Goal: Find contact information: Find contact information

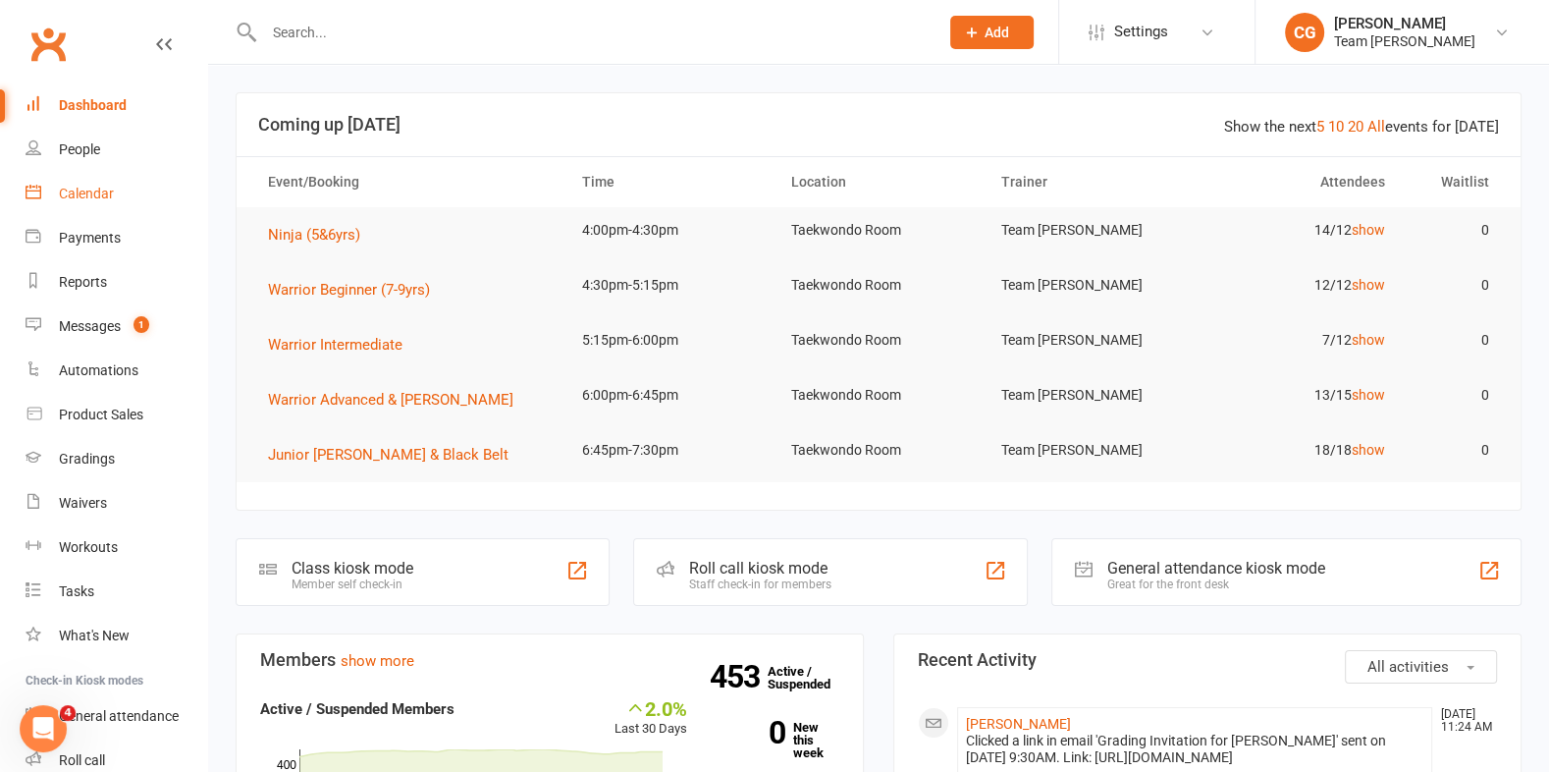
click at [80, 196] on div "Calendar" at bounding box center [86, 194] width 55 height 16
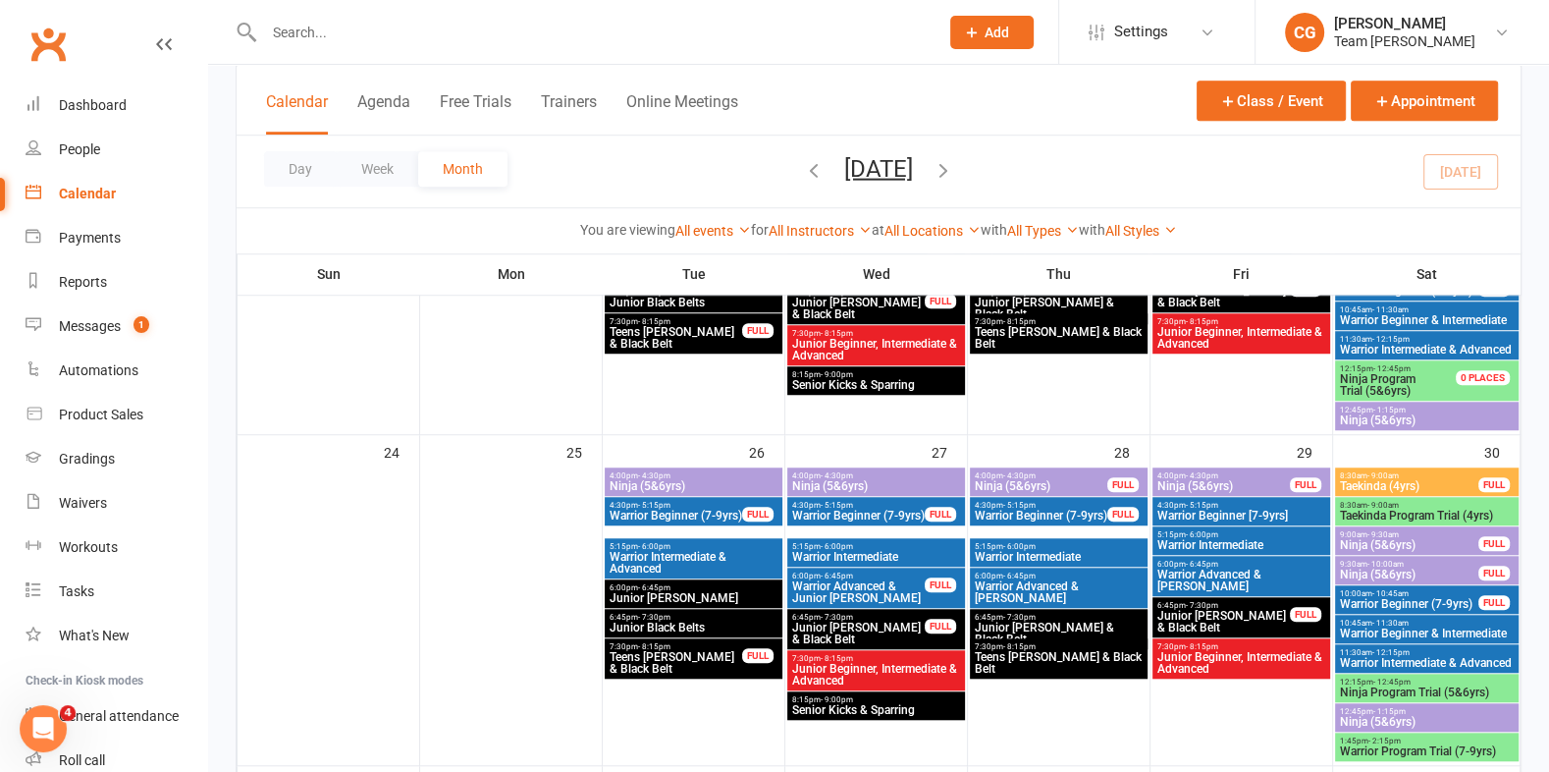
scroll to position [1339, 0]
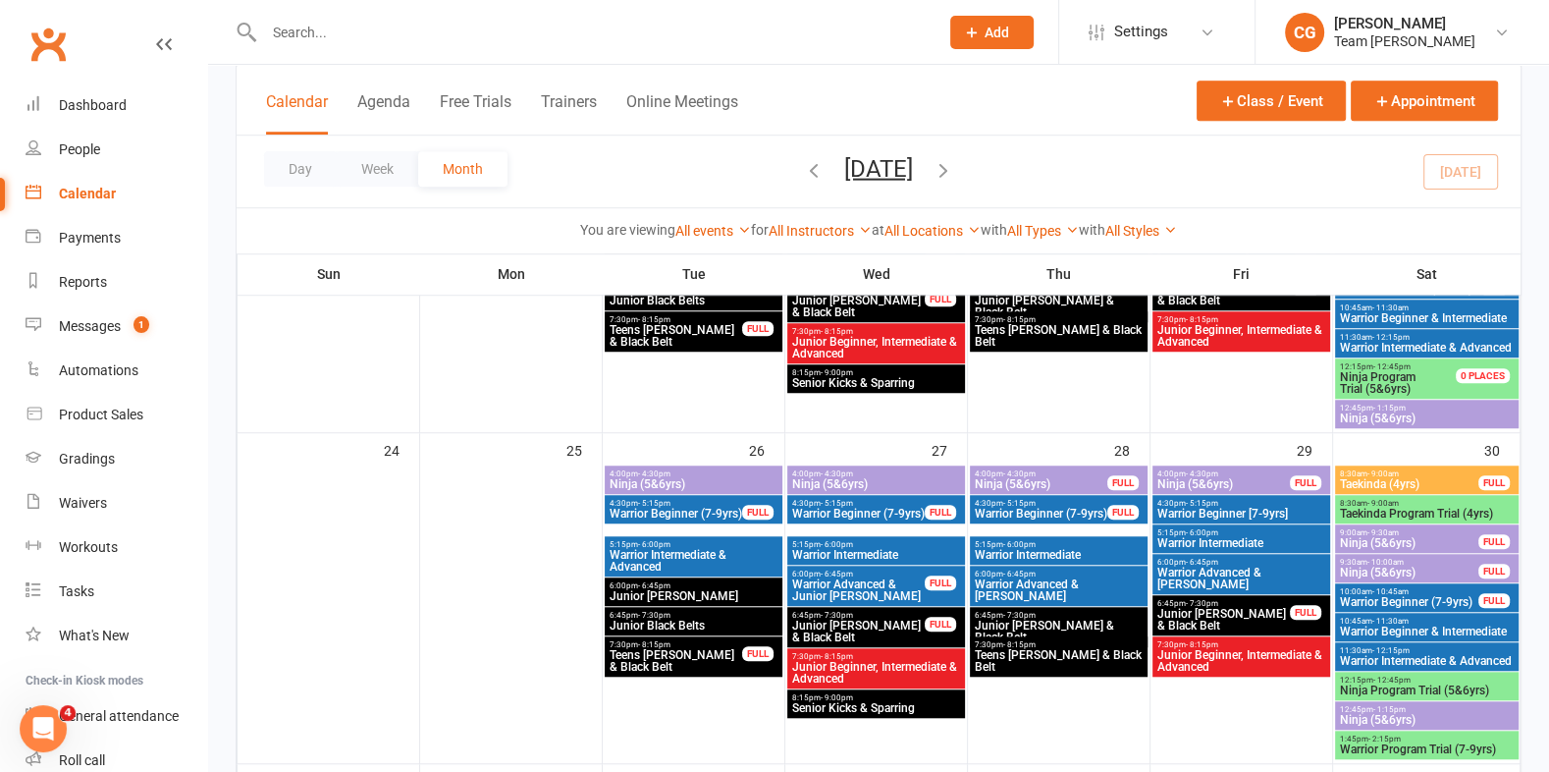
click at [382, 39] on input "text" at bounding box center [591, 32] width 667 height 27
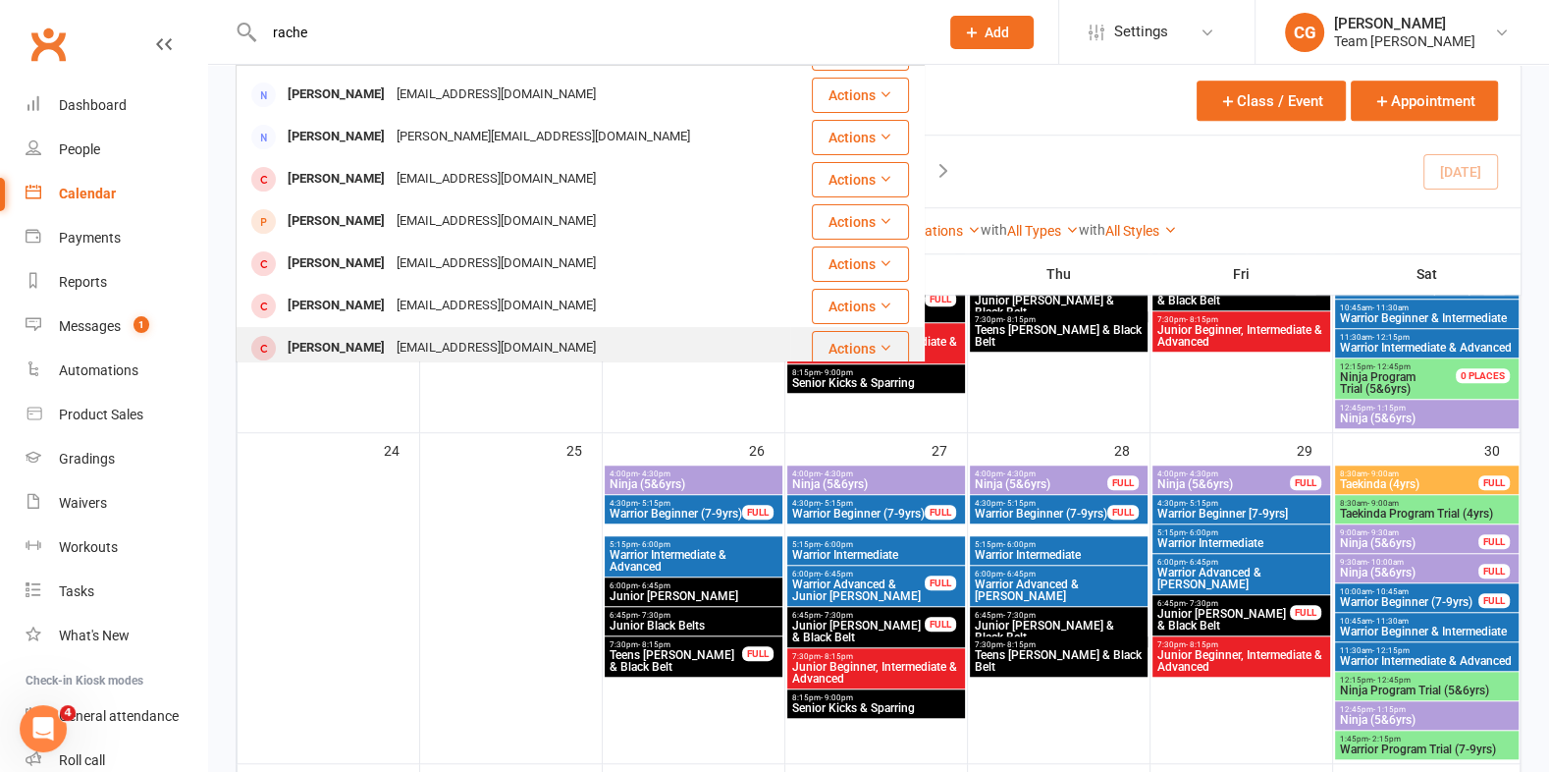
scroll to position [0, 0]
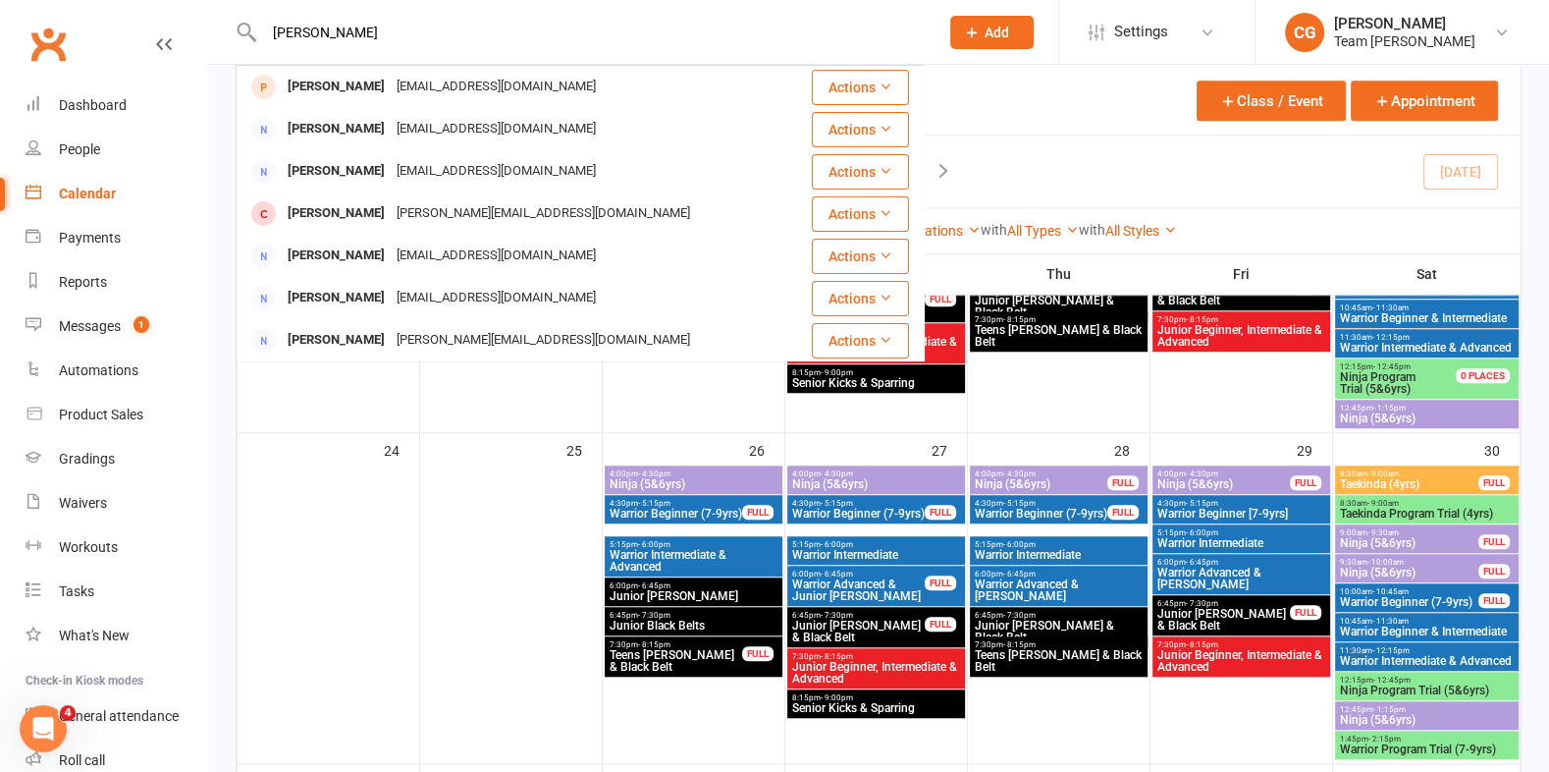
type input "rachel rumb"
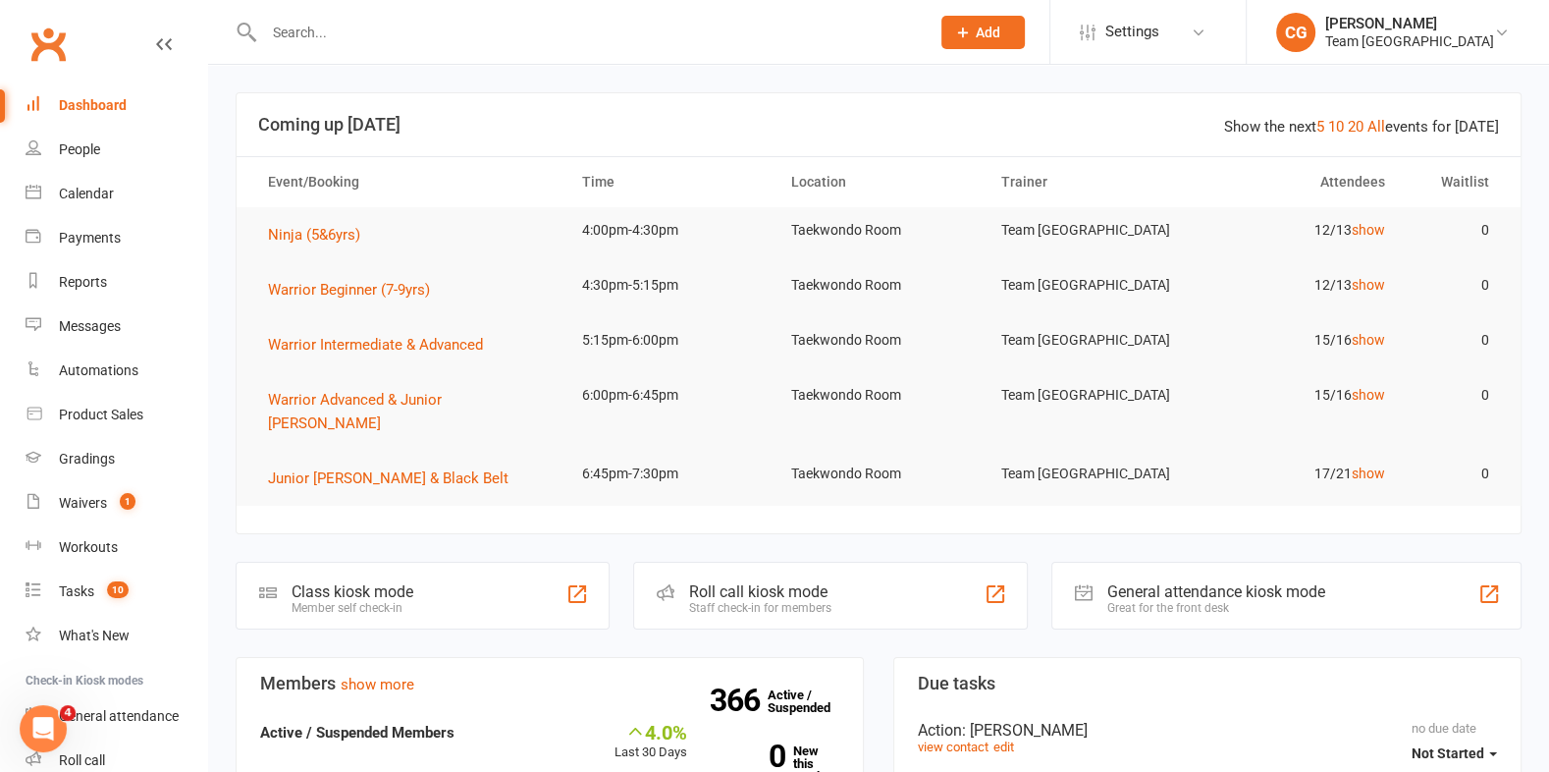
click at [294, 28] on input "text" at bounding box center [587, 32] width 658 height 27
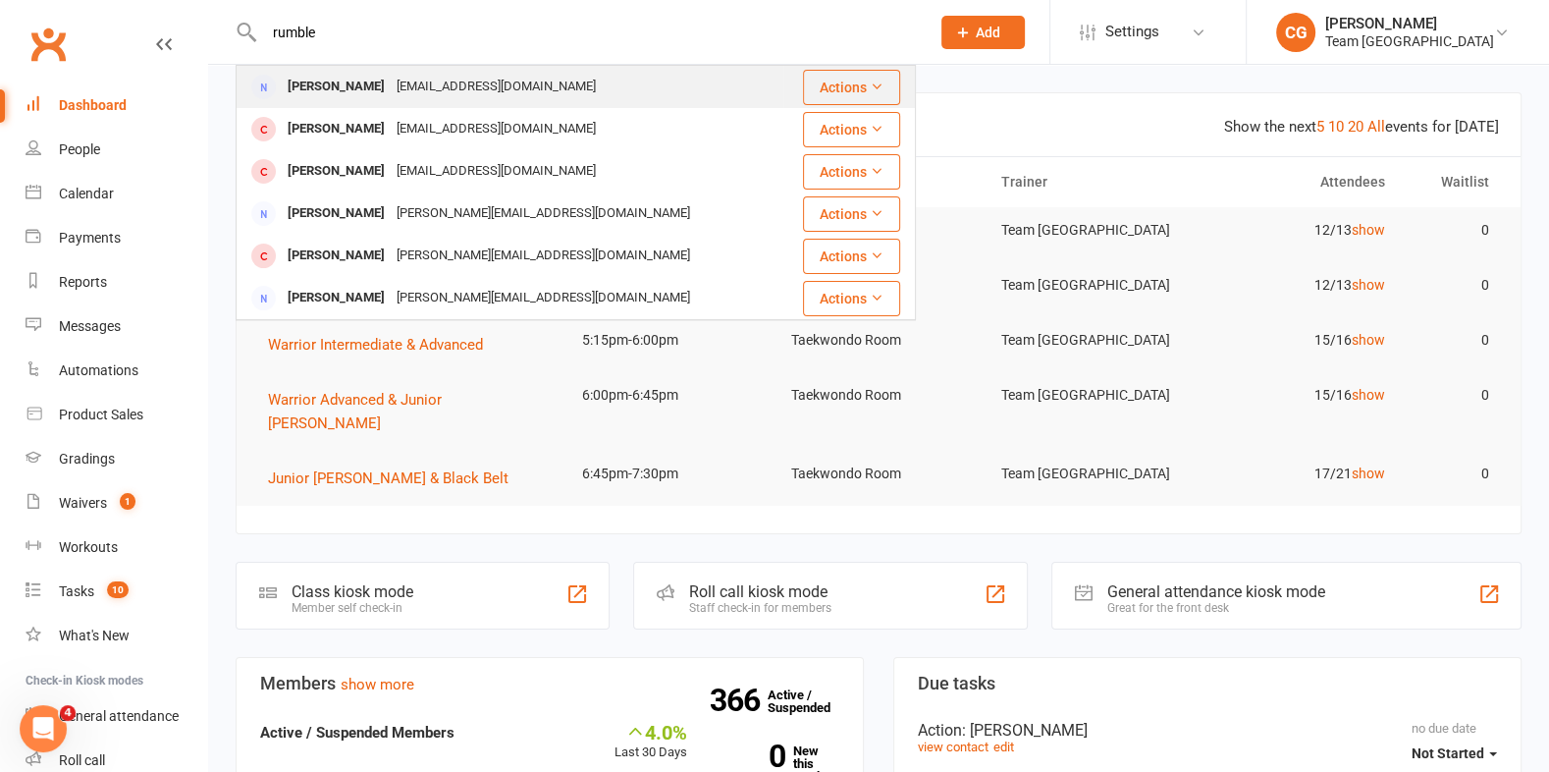
type input "rumble"
click at [340, 85] on div "Rachel Rumble" at bounding box center [336, 87] width 109 height 28
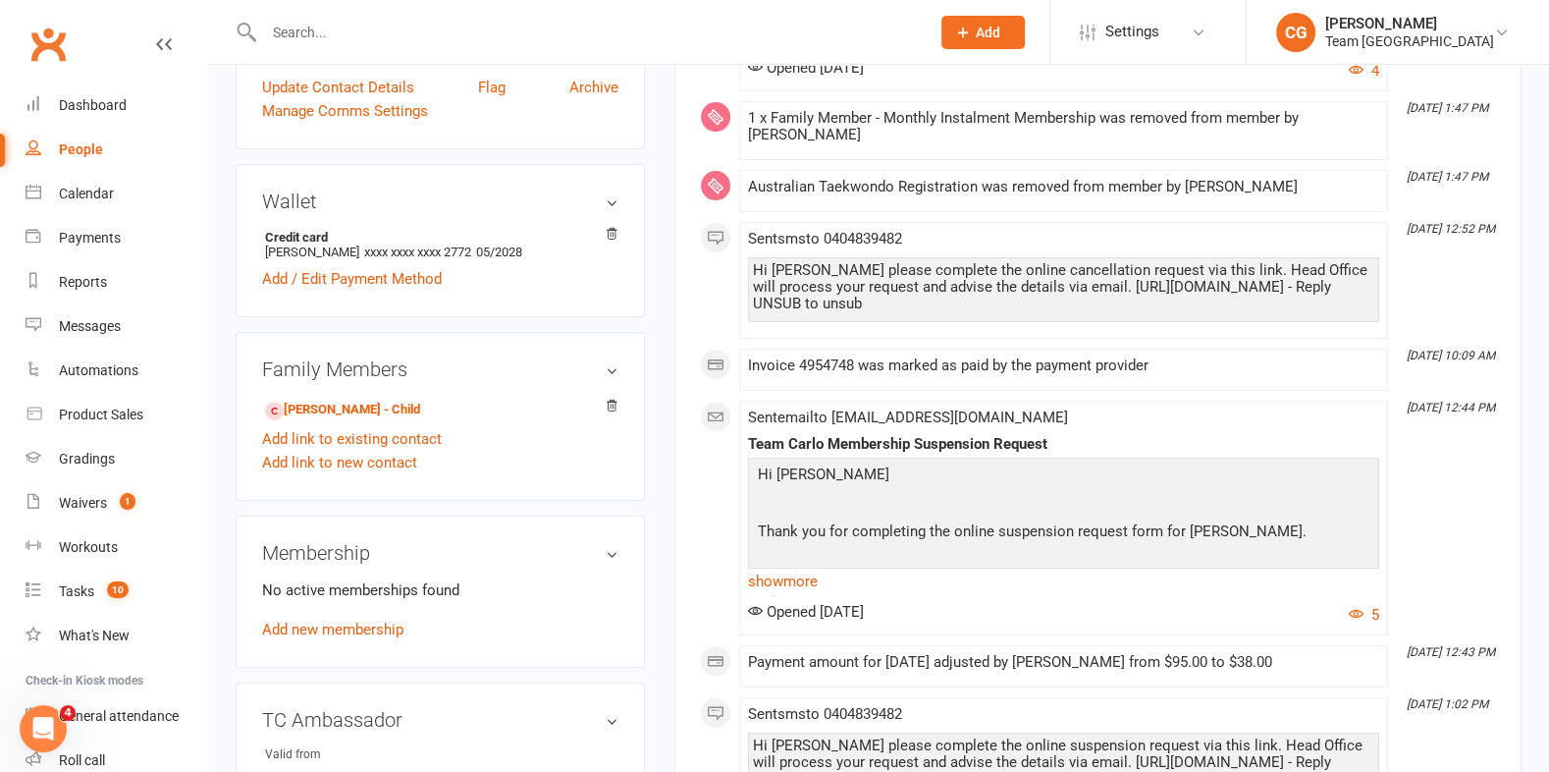
scroll to position [779, 0]
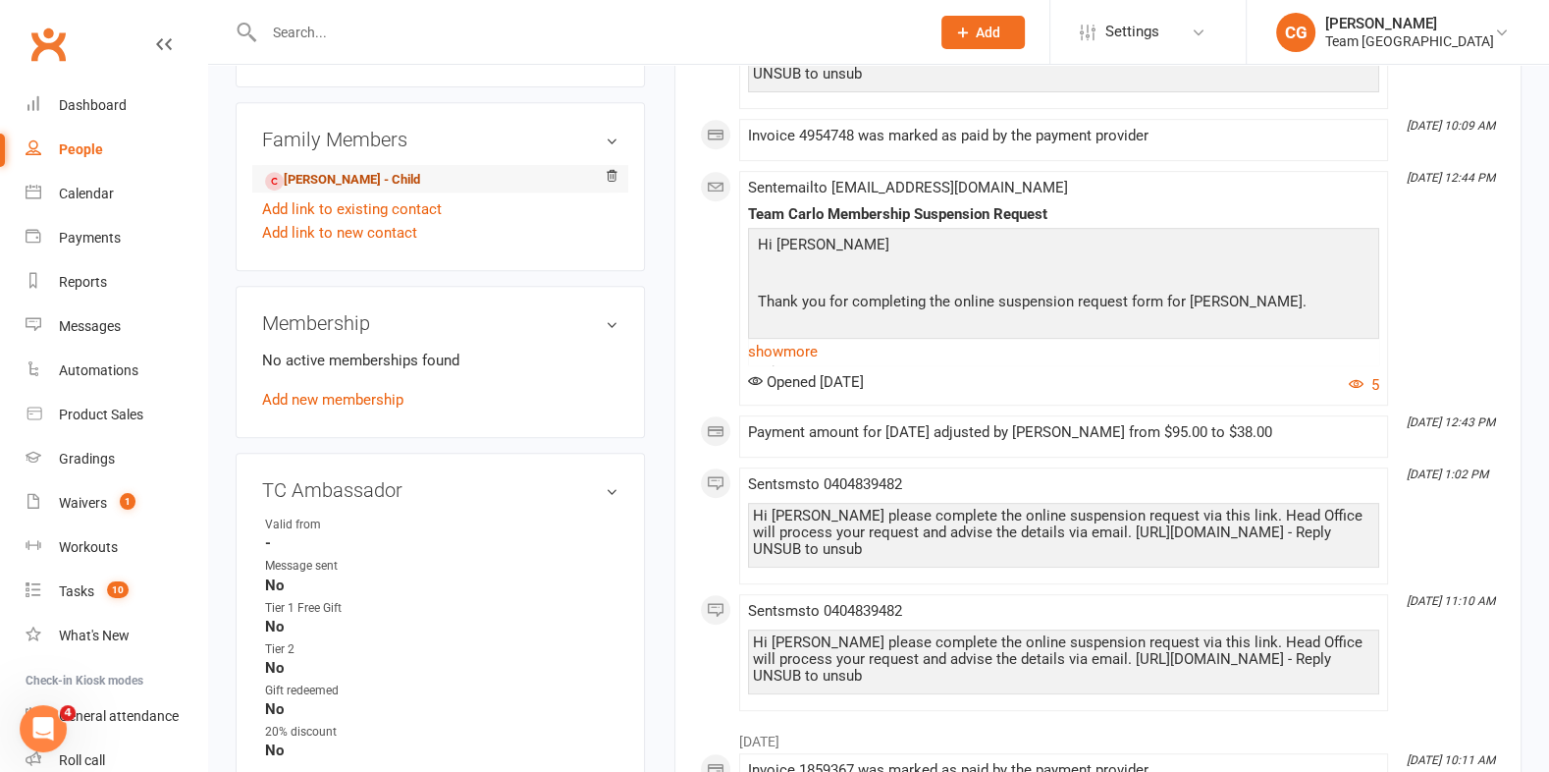
click at [323, 172] on link "Joshua Rumble - Child" at bounding box center [342, 180] width 155 height 21
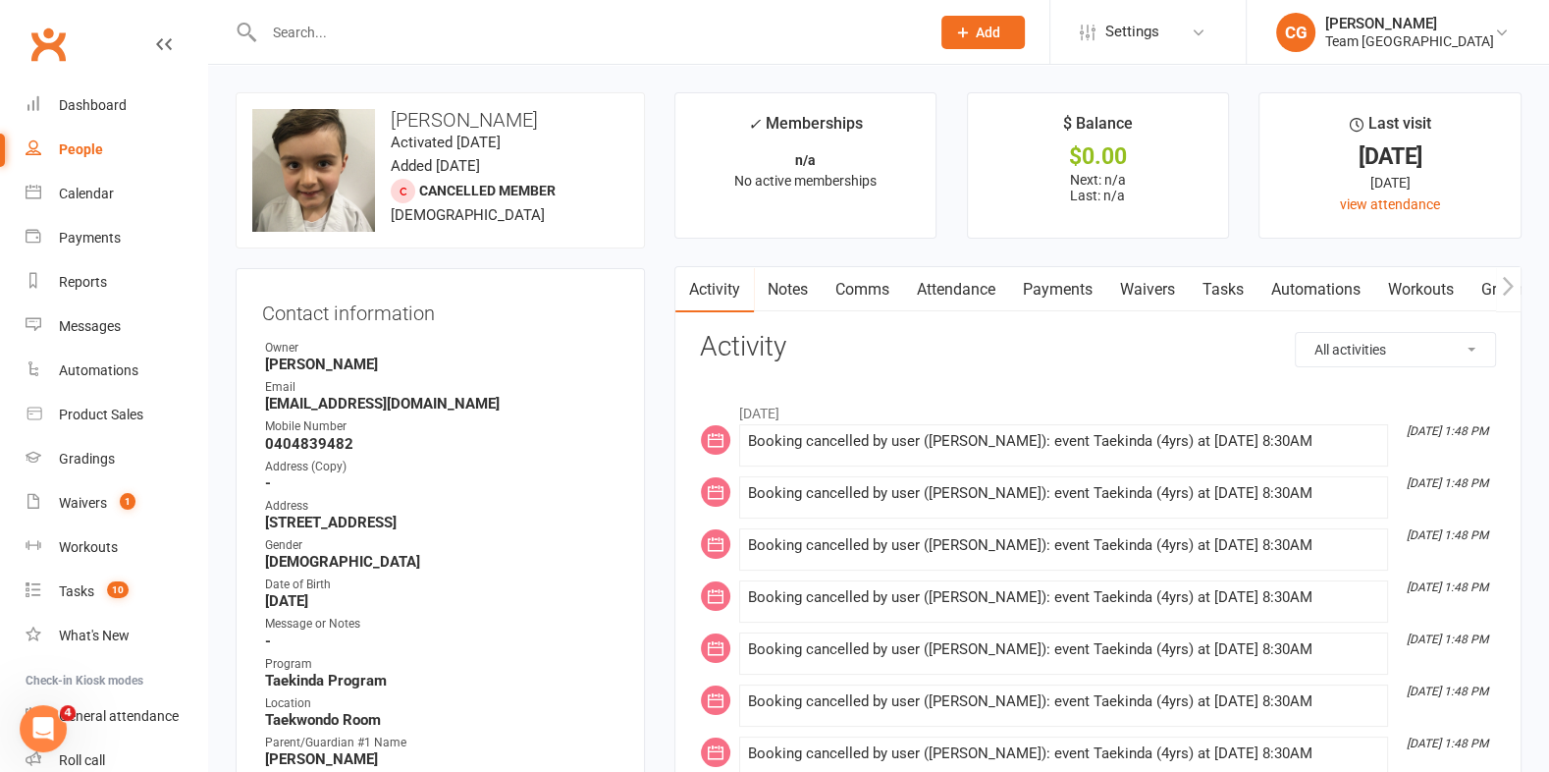
click at [324, 40] on input "text" at bounding box center [587, 32] width 658 height 27
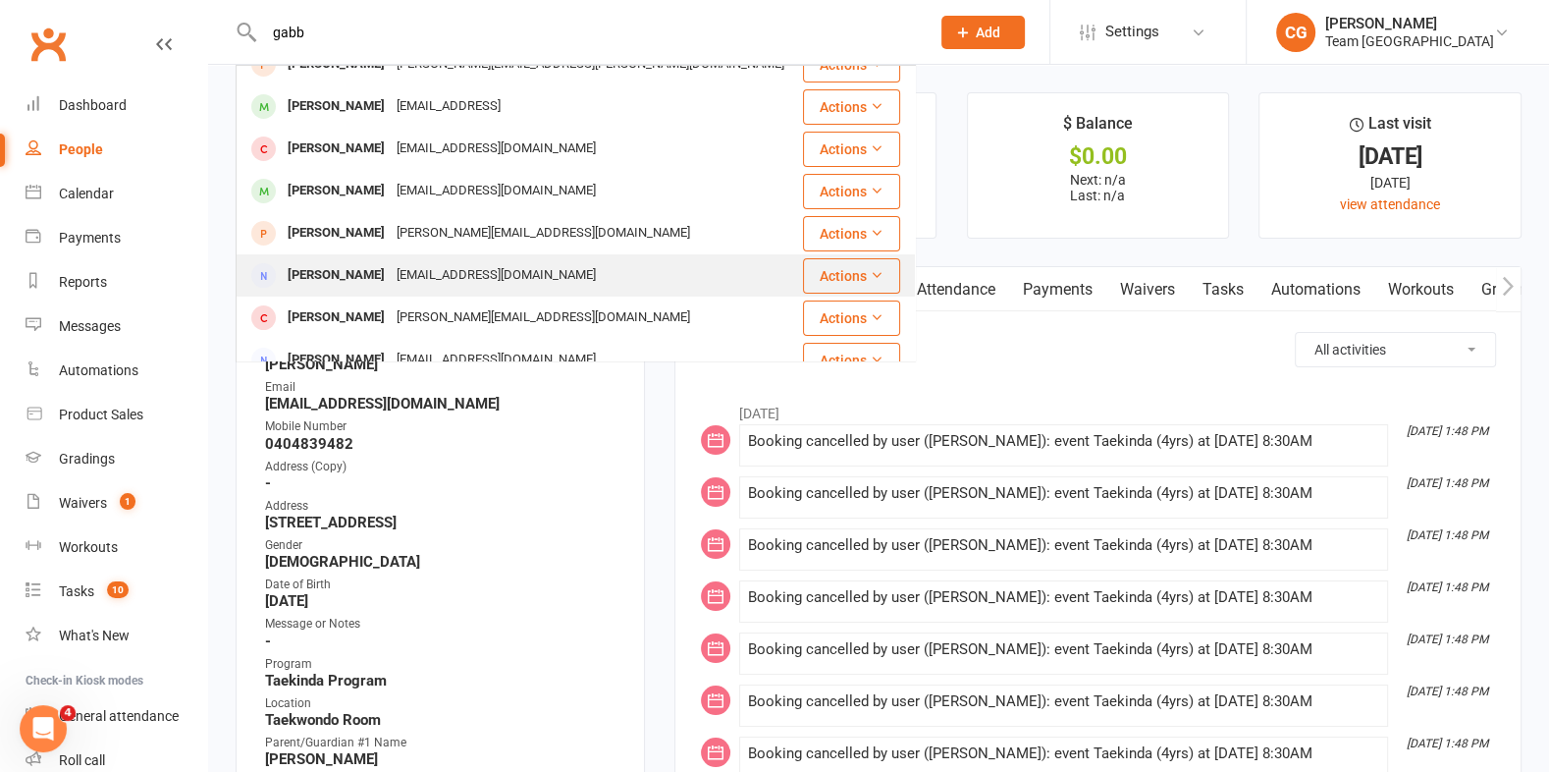
scroll to position [66, 0]
type input "gabb"
click at [314, 269] on div "Gabrielle Parsons" at bounding box center [336, 274] width 109 height 28
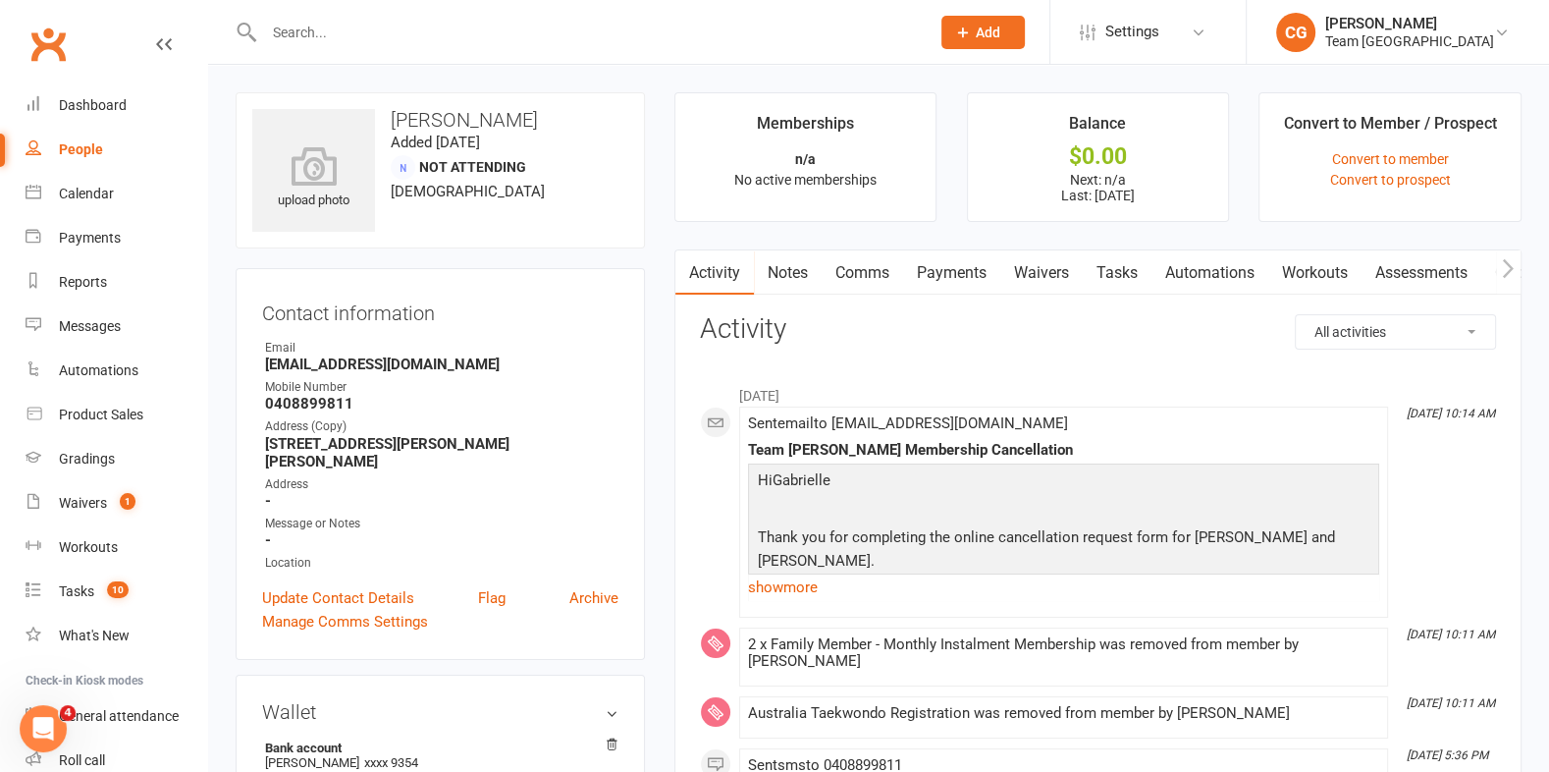
click at [384, 366] on strong "Gabrielleparsons@outlook.com" at bounding box center [441, 364] width 353 height 18
copy render-form-field "Gabrielleparsons@outlook.com"
